Goal: Check status

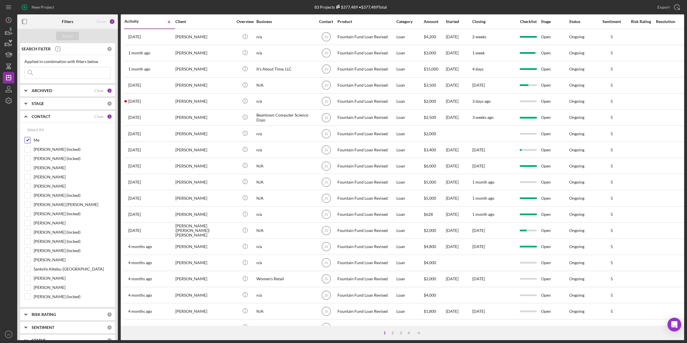
click at [28, 142] on input "Me" at bounding box center [28, 140] width 6 height 6
checkbox input "false"
click at [29, 206] on input "[PERSON_NAME] [PERSON_NAME]" at bounding box center [28, 205] width 6 height 6
checkbox input "true"
click at [62, 74] on input at bounding box center [68, 73] width 86 height 12
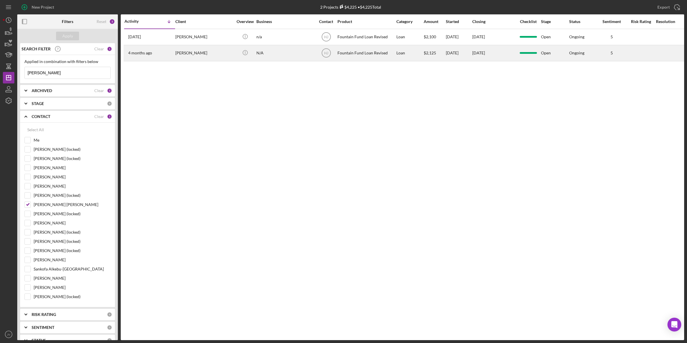
type input "[PERSON_NAME]"
click at [183, 56] on div "[PERSON_NAME]" at bounding box center [204, 52] width 58 height 15
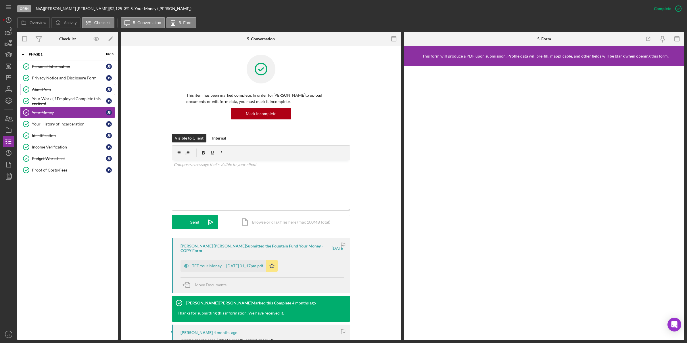
click at [61, 91] on div "About You" at bounding box center [69, 89] width 74 height 5
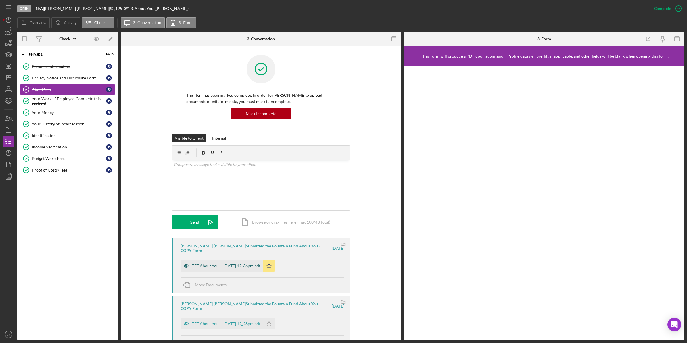
click at [219, 260] on div "TFF About You -- [DATE] 12_36pm.pdf" at bounding box center [222, 266] width 83 height 12
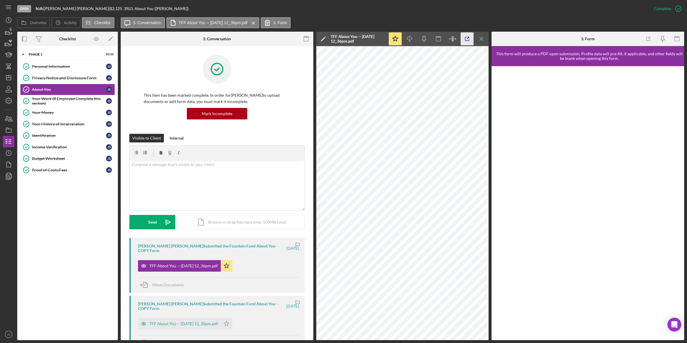
click at [469, 40] on icon "button" at bounding box center [467, 39] width 13 height 13
